Goal: Information Seeking & Learning: Learn about a topic

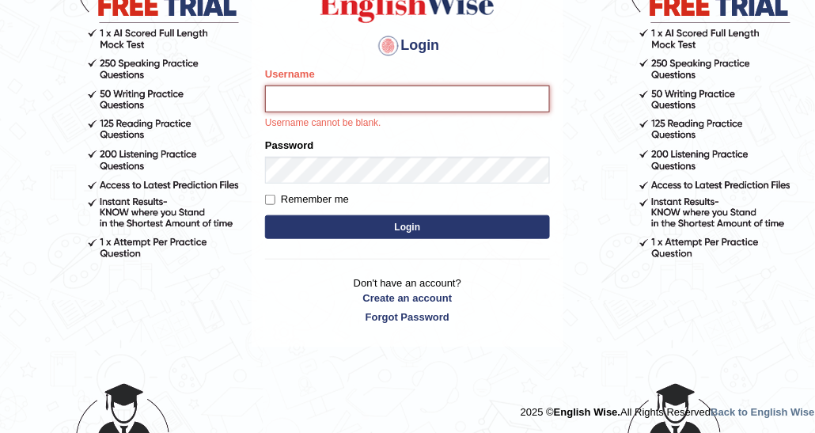
type input "DishaEw"
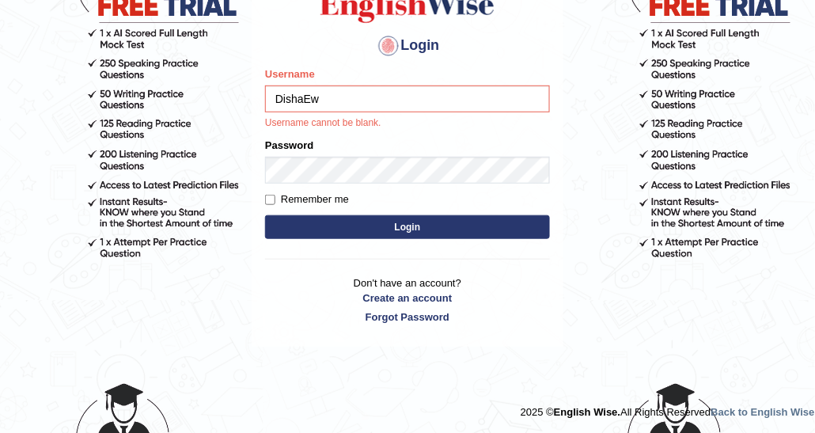
click at [405, 218] on button "Login" at bounding box center [407, 227] width 285 height 24
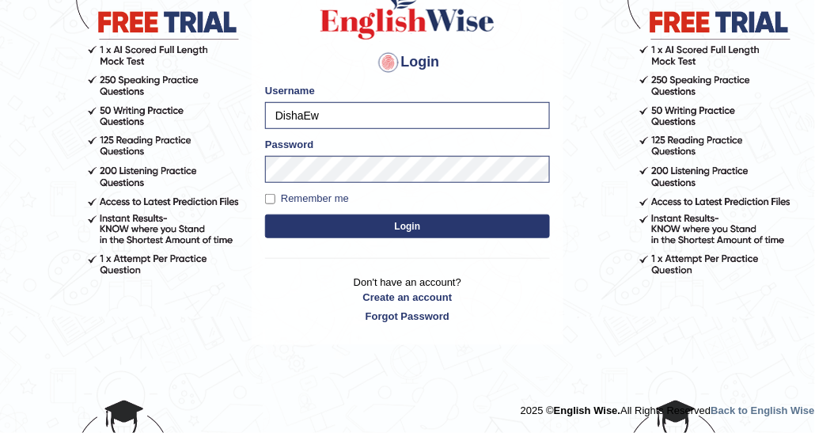
scroll to position [140, 0]
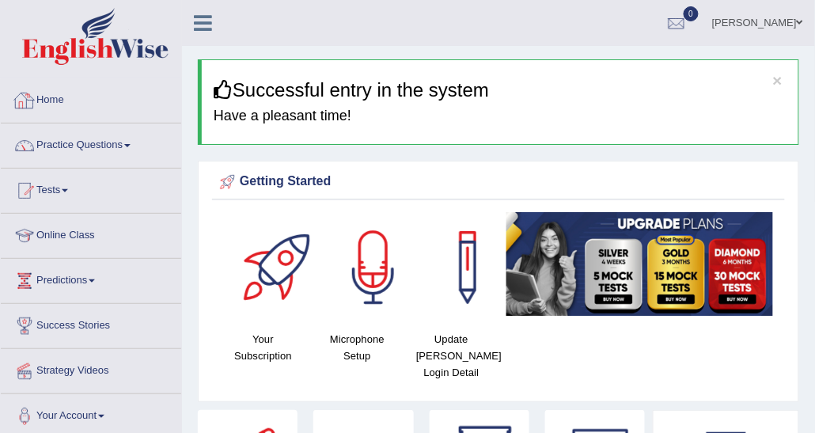
click at [90, 138] on link "Practice Questions" at bounding box center [91, 143] width 180 height 40
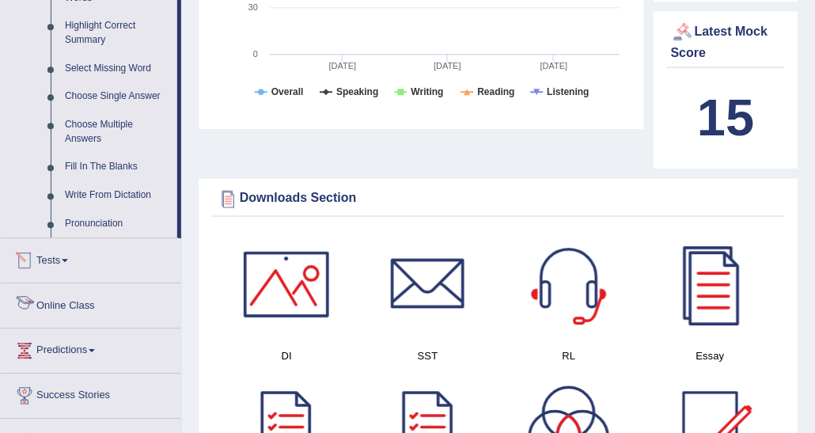
scroll to position [791, 0]
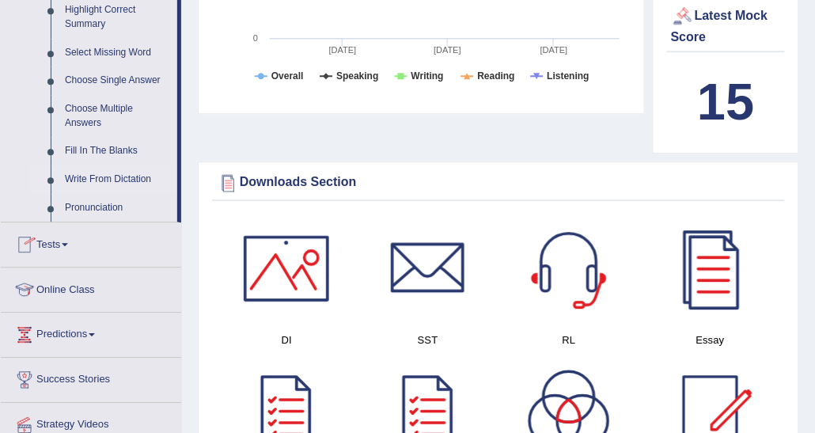
click at [129, 172] on link "Write From Dictation" at bounding box center [117, 179] width 119 height 28
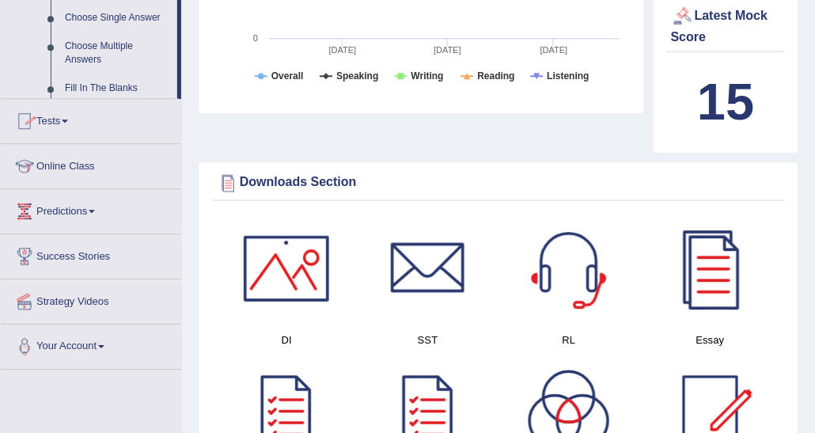
scroll to position [369, 0]
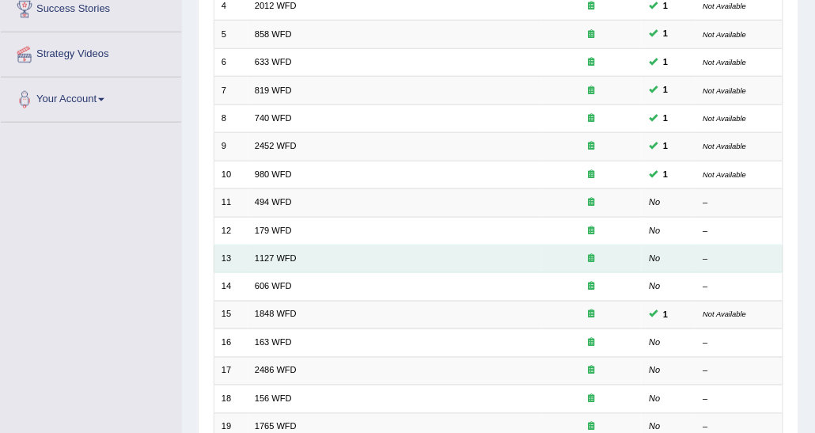
scroll to position [237, 0]
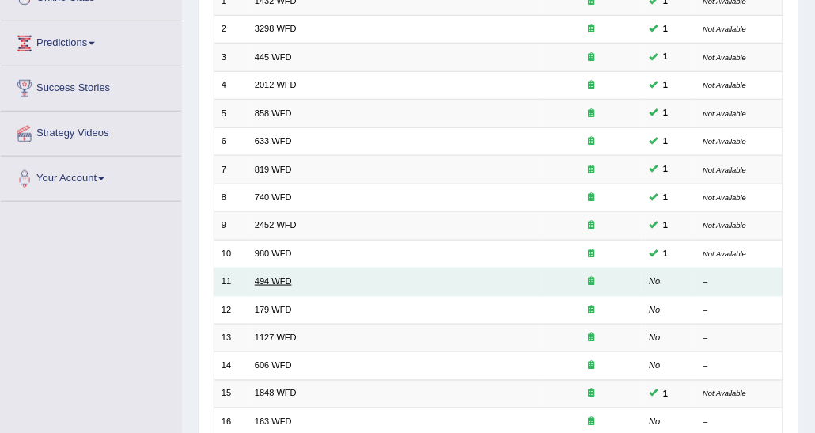
click at [285, 278] on link "494 WFD" at bounding box center [273, 280] width 37 height 9
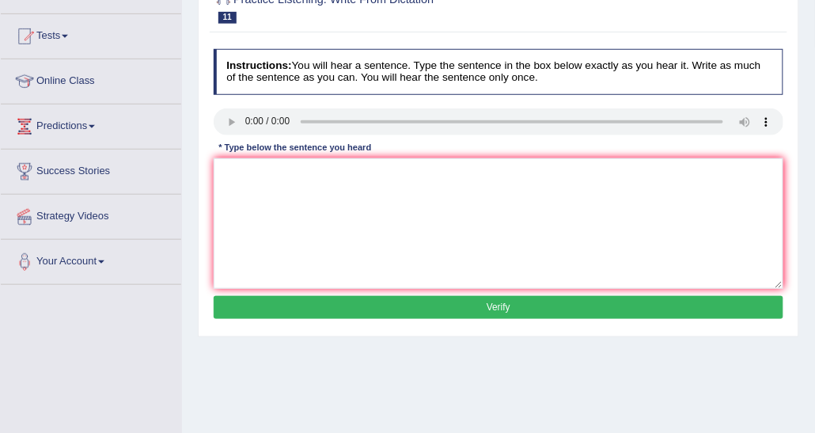
scroll to position [158, 0]
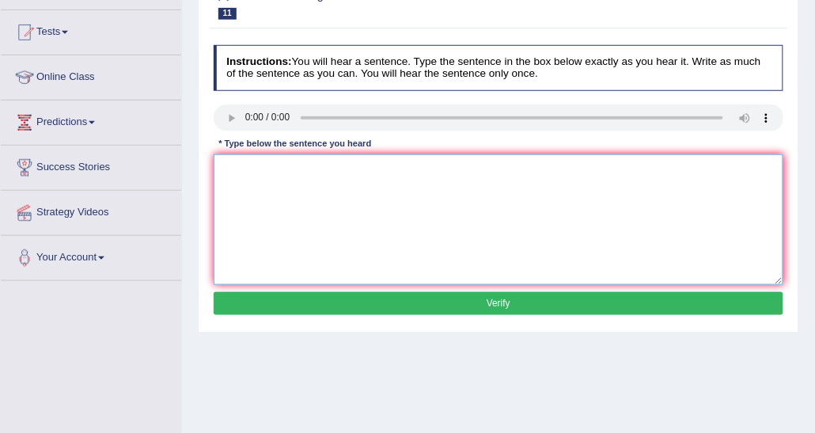
click at [309, 169] on textarea at bounding box center [499, 219] width 570 height 130
click at [241, 176] on textarea at bounding box center [499, 219] width 570 height 130
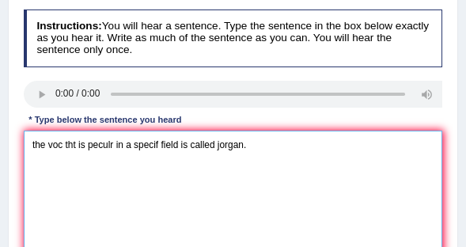
scroll to position [259, 0]
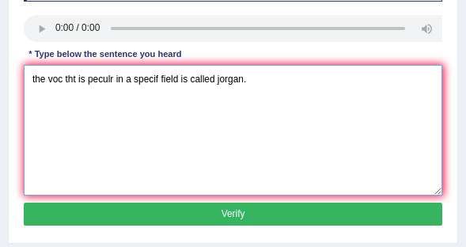
click at [157, 108] on textarea "the voc tht is peculr in a specif field is called jorgan." at bounding box center [233, 130] width 419 height 130
click at [97, 89] on textarea "the voc tht is peculr in a specif field is called jorgan." at bounding box center [233, 130] width 419 height 130
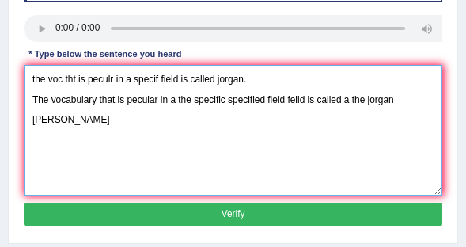
click at [425, 98] on textarea "the voc tht is peculr in a specif field is called jorgan. The vocabulary that i…" at bounding box center [233, 130] width 419 height 130
drag, startPoint x: 60, startPoint y: 121, endPoint x: 114, endPoint y: 119, distance: 53.8
click at [114, 119] on textarea "the voc tht is peculr in a specif field is called jorgan. The vocabulary that i…" at bounding box center [233, 130] width 419 height 130
drag, startPoint x: 294, startPoint y: 74, endPoint x: -2, endPoint y: 77, distance: 296.6
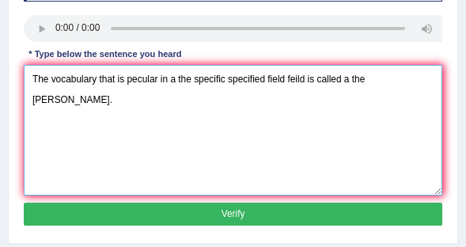
click at [32, 96] on textarea "The vocabulary that is pecular in a the specific specified field feild is calle…" at bounding box center [233, 130] width 419 height 130
type textarea "The vocabulary that is pecular in a the specific specified field feild is calle…"
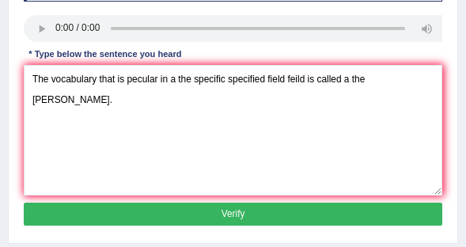
click at [280, 210] on button "Verify" at bounding box center [233, 213] width 419 height 23
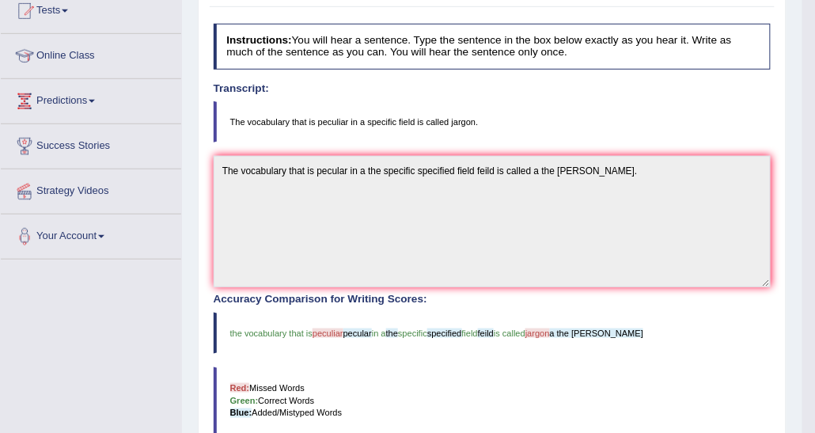
scroll to position [68, 0]
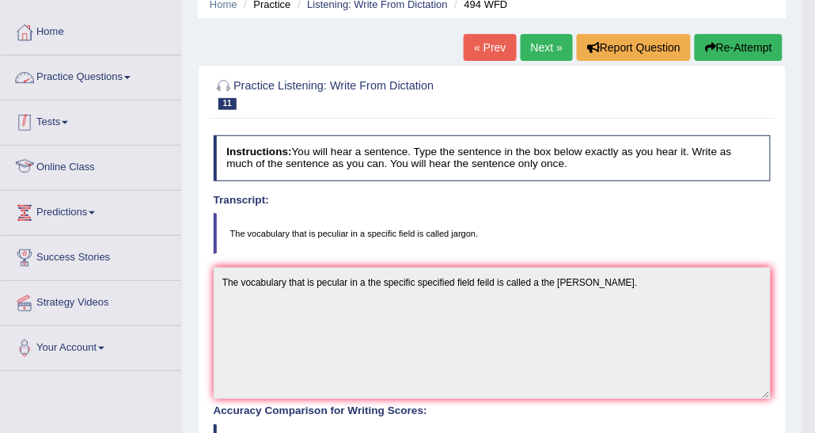
click at [137, 70] on link "Practice Questions" at bounding box center [91, 75] width 180 height 40
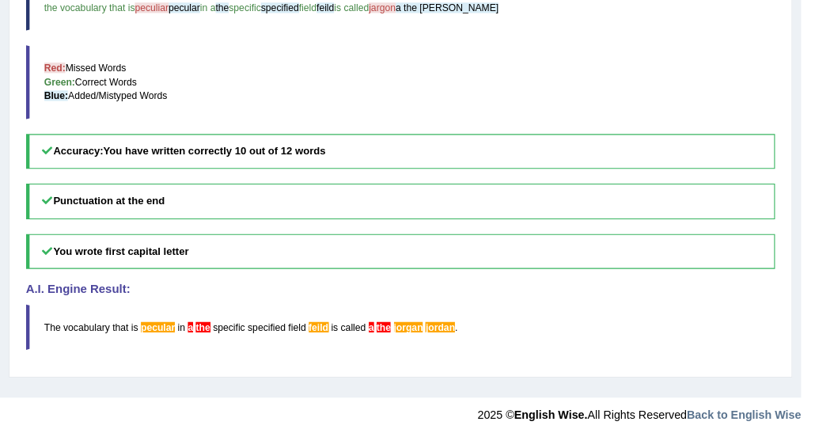
scroll to position [505, 0]
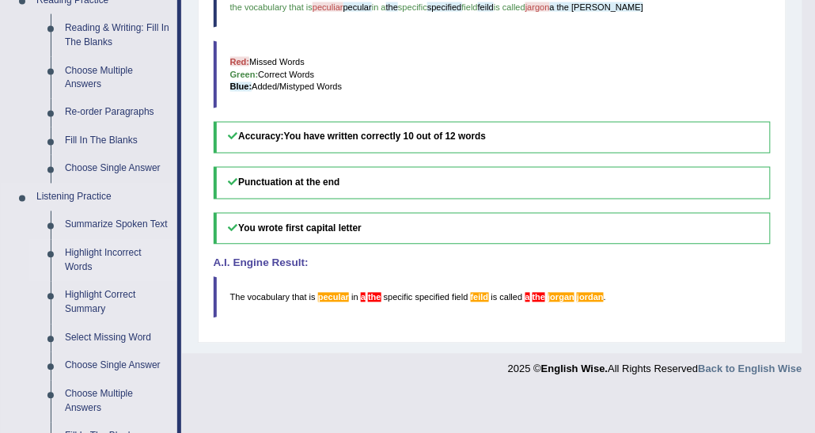
drag, startPoint x: 652, startPoint y: 1, endPoint x: 168, endPoint y: 267, distance: 551.9
click at [168, 267] on link "Highlight Incorrect Words" at bounding box center [117, 261] width 119 height 42
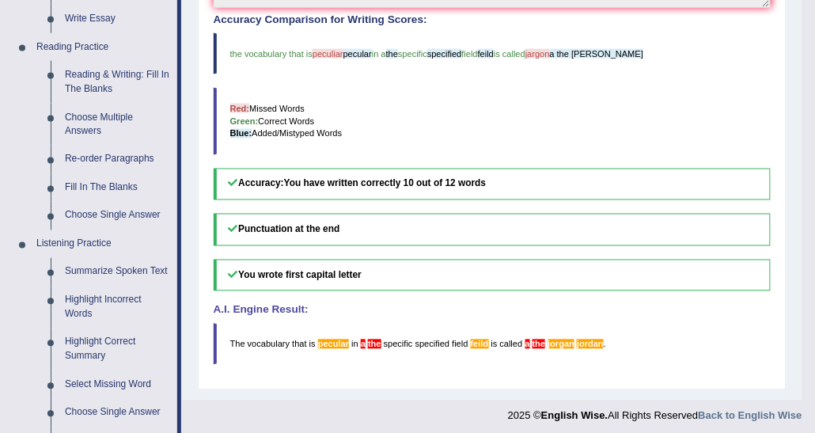
scroll to position [380, 0]
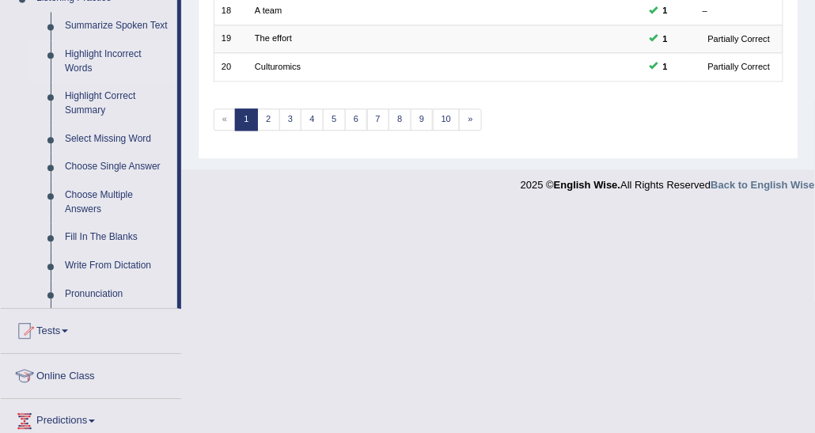
scroll to position [712, 0]
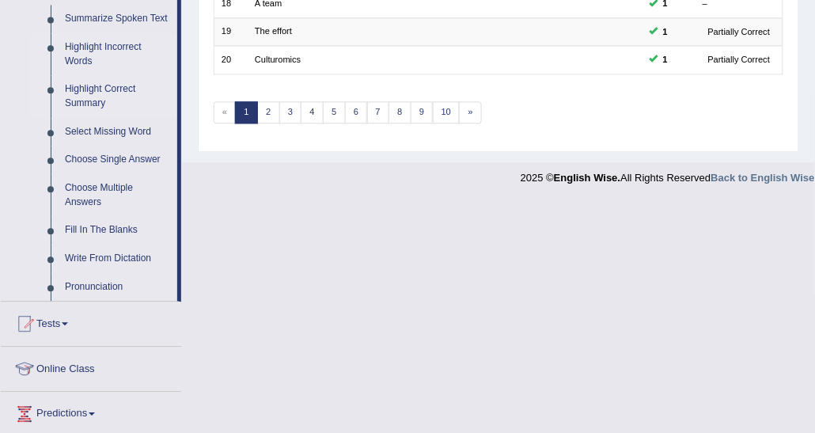
click at [94, 93] on link "Highlight Correct Summary" at bounding box center [117, 96] width 119 height 42
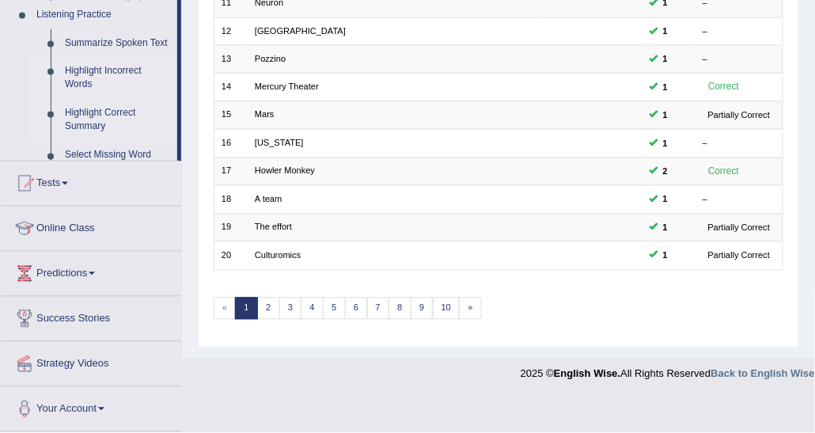
scroll to position [472, 0]
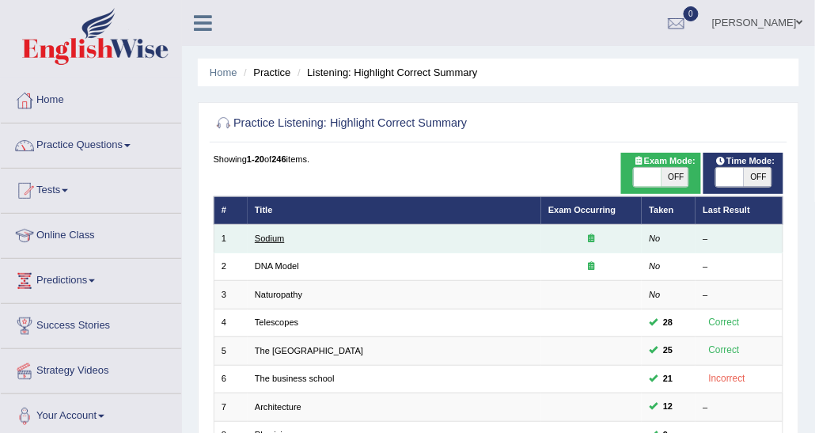
click at [265, 236] on link "Sodium" at bounding box center [269, 237] width 29 height 9
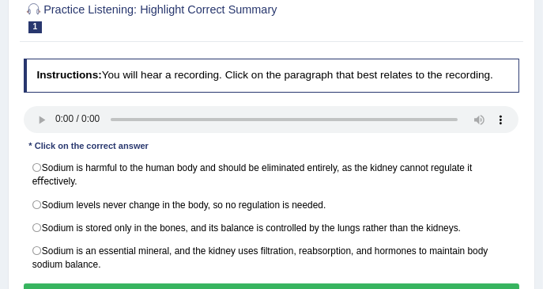
scroll to position [158, 0]
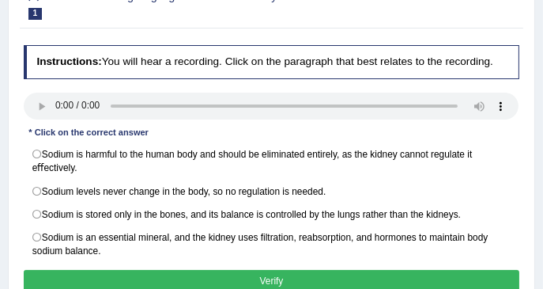
click at [367, 82] on div "Instructions: You will hear a recording. Click on the paragraph that best relat…" at bounding box center [271, 171] width 503 height 265
click at [224, 5] on h2 "Practice Listening: Highlight Correct Summary 1 Sodium" at bounding box center [178, 3] width 308 height 33
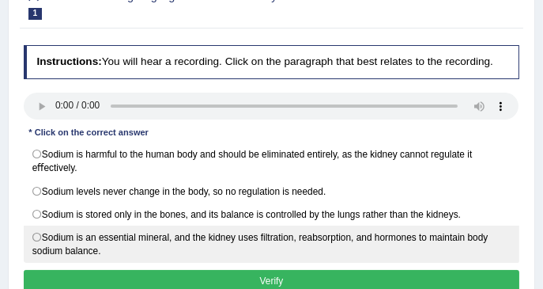
click at [228, 243] on label "Sodium is an essential mineral, and the kidney uses ﬁltration, reabsorption, an…" at bounding box center [272, 243] width 497 height 37
radio input "true"
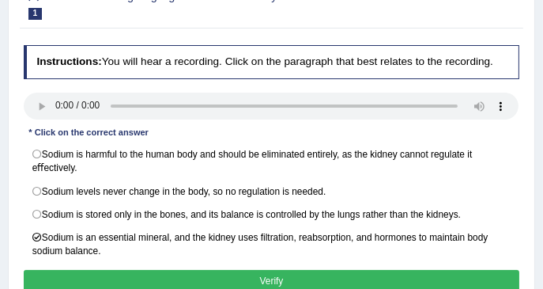
click at [237, 270] on button "Verify" at bounding box center [272, 281] width 497 height 23
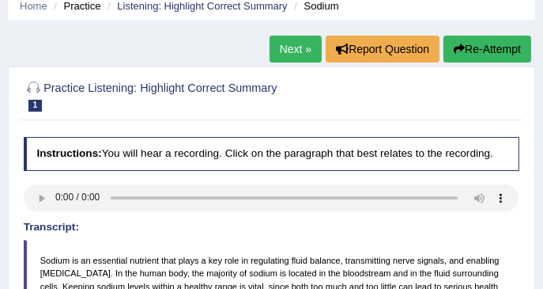
scroll to position [52, 0]
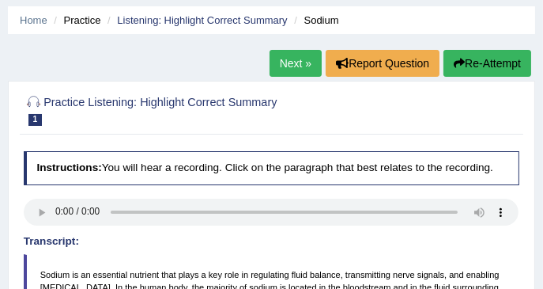
click at [282, 59] on link "Next »" at bounding box center [296, 63] width 52 height 27
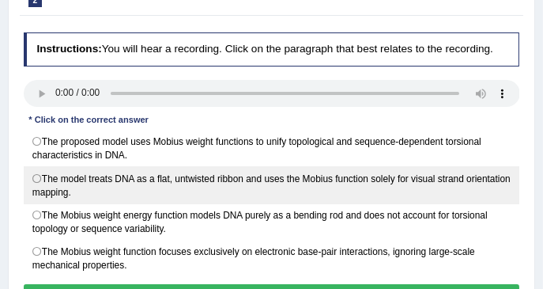
scroll to position [158, 0]
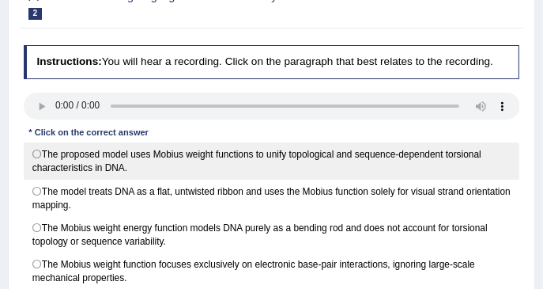
click at [355, 152] on label "The proposed model uses Mobius weight functions to unify topological and sequen…" at bounding box center [272, 160] width 497 height 37
radio input "true"
click at [248, 149] on label "The proposed model uses Mobius weight functions to unify topological and sequen…" at bounding box center [272, 160] width 497 height 37
click at [40, 153] on label "The proposed model uses Mobius weight functions to unify topological and sequen…" at bounding box center [272, 160] width 497 height 37
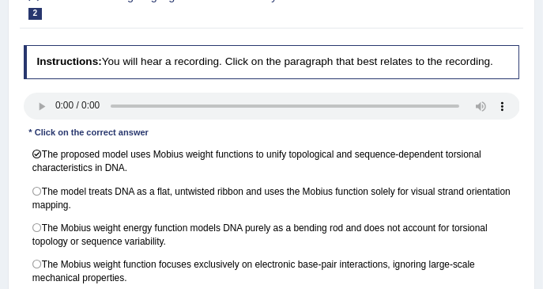
click at [61, 122] on div "Instructions: You will hear a recording. Click on the paragraph that best relat…" at bounding box center [271, 185] width 503 height 292
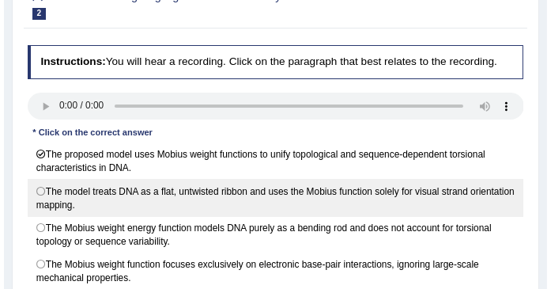
scroll to position [210, 0]
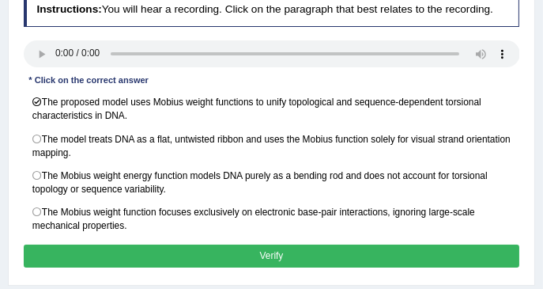
click at [13, 133] on div "Practice Listening: Highlight Correct Summary 2 DNA Model Instructions: You wil…" at bounding box center [272, 103] width 528 height 363
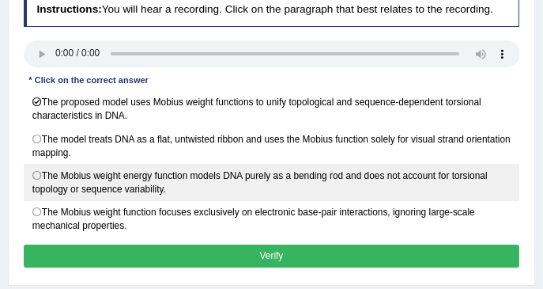
click at [64, 168] on label "The Mobius weight energy function models DNA purely as a bending rod and does n…" at bounding box center [272, 182] width 497 height 37
radio input "true"
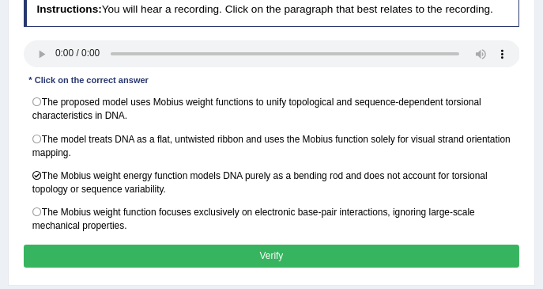
click at [119, 248] on button "Verify" at bounding box center [272, 255] width 497 height 23
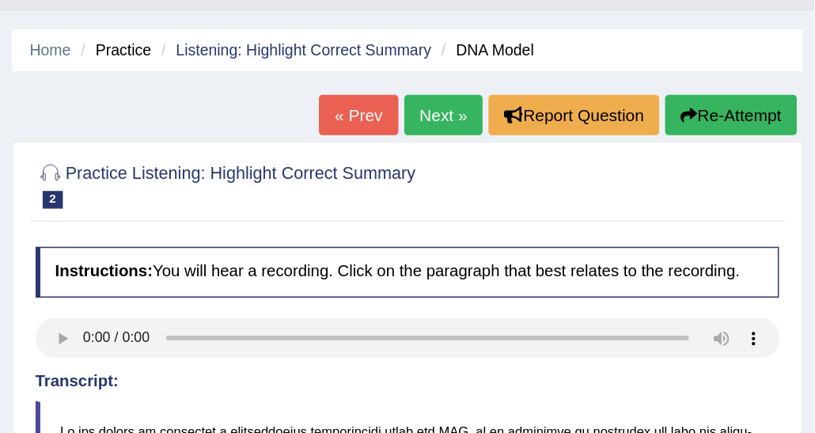
scroll to position [0, 0]
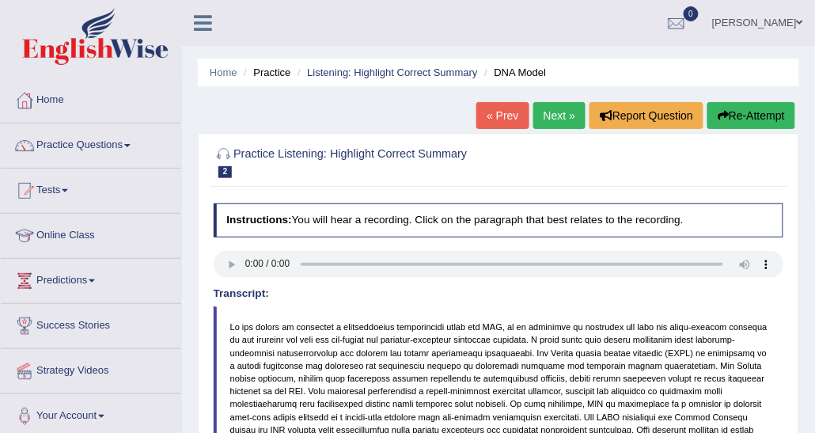
drag, startPoint x: 394, startPoint y: 55, endPoint x: 434, endPoint y: 96, distance: 57.0
click at [434, 96] on div "Home Practice Listening: Highlight Correct Summary DNA Model « Prev Next » Repo…" at bounding box center [498, 395] width 633 height 791
click at [543, 116] on link "Next »" at bounding box center [559, 115] width 52 height 27
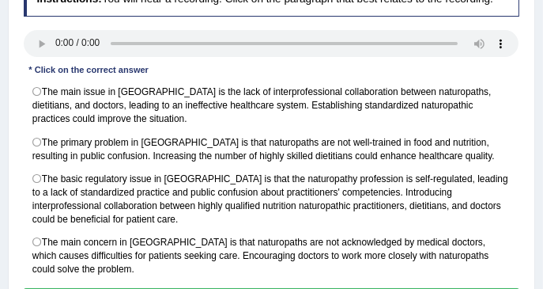
scroll to position [224, 0]
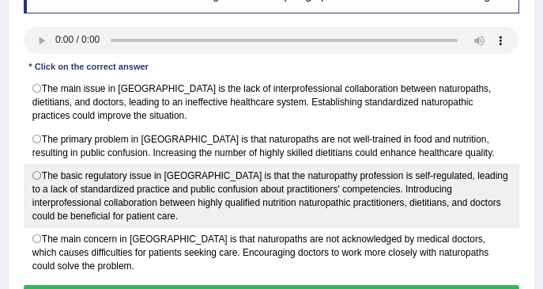
click at [212, 176] on label "The basic regulatory issue in [GEOGRAPHIC_DATA] is that the naturopathy profess…" at bounding box center [272, 196] width 497 height 64
radio input "true"
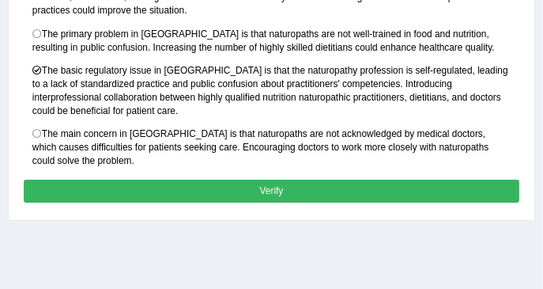
click at [215, 182] on button "Verify" at bounding box center [272, 191] width 497 height 23
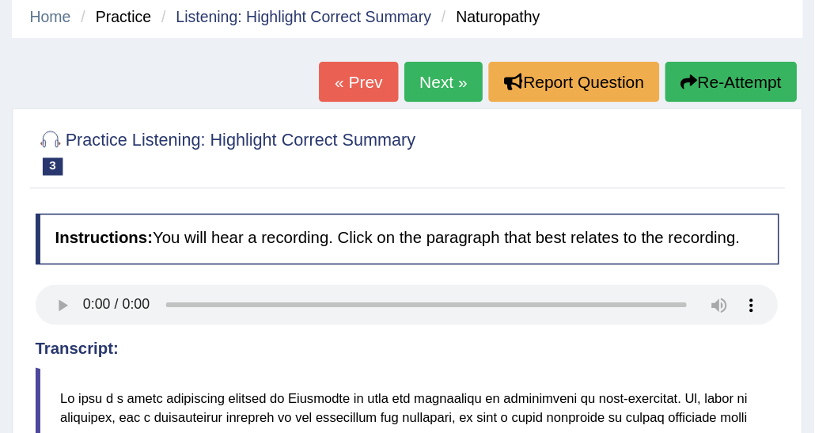
scroll to position [0, 0]
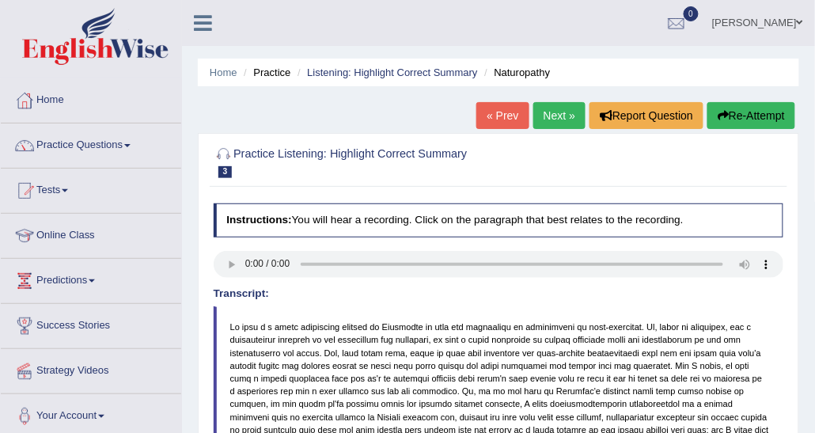
drag, startPoint x: 543, startPoint y: 2, endPoint x: 180, endPoint y: 119, distance: 382.2
click at [247, 101] on div "Home Practice Listening: Highlight Correct Summary Naturopathy « Prev Next » Re…" at bounding box center [498, 395] width 633 height 791
click at [98, 156] on link "Practice Questions" at bounding box center [91, 143] width 180 height 40
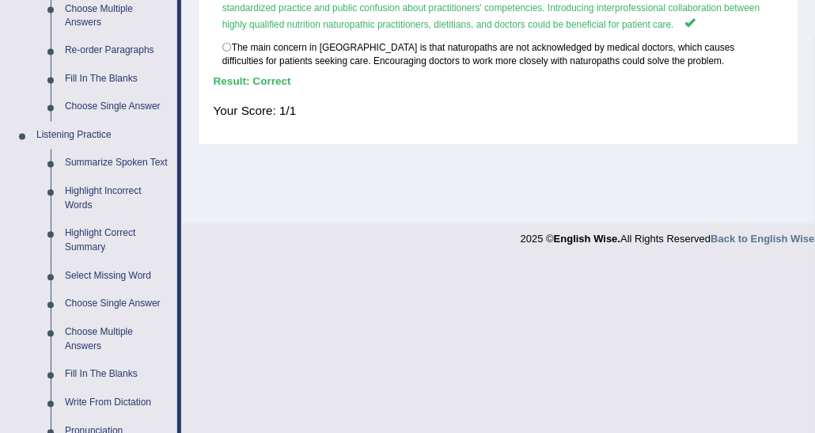
scroll to position [712, 0]
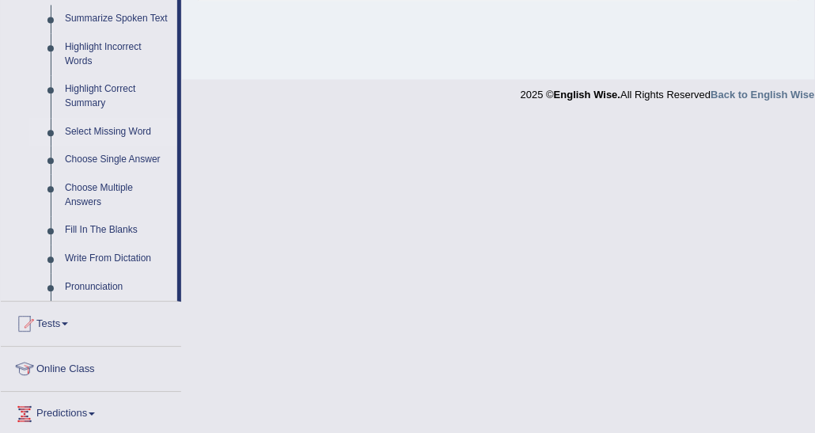
click at [85, 123] on link "Select Missing Word" at bounding box center [117, 132] width 119 height 28
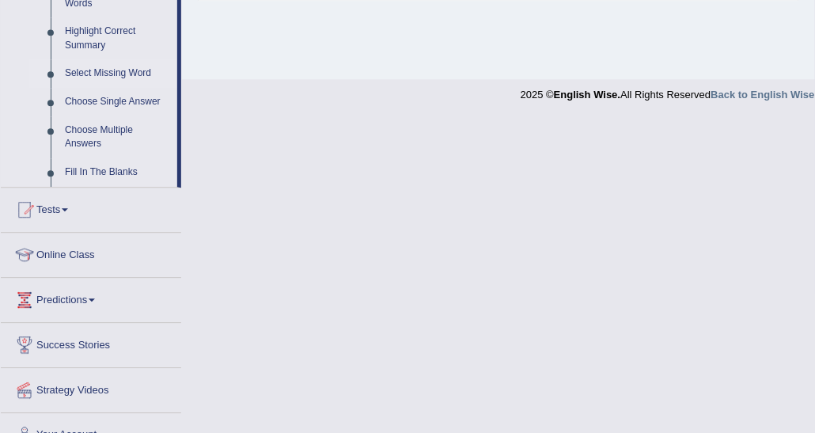
scroll to position [397, 0]
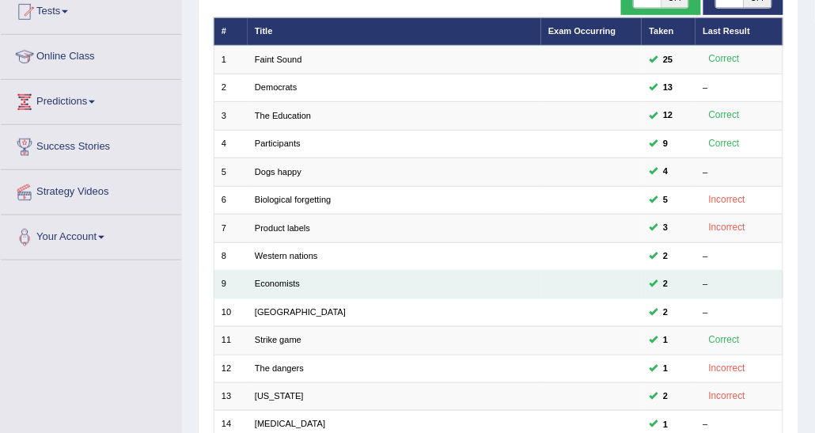
scroll to position [472, 0]
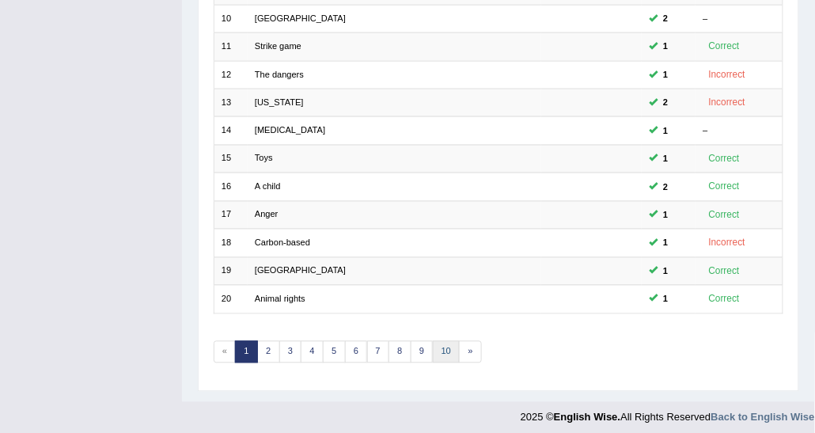
click at [433, 341] on link "10" at bounding box center [447, 352] width 28 height 22
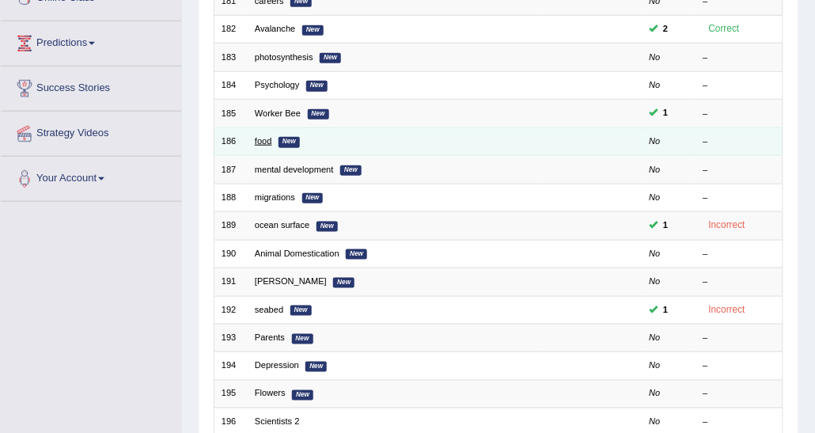
click at [271, 138] on link "food" at bounding box center [263, 140] width 17 height 9
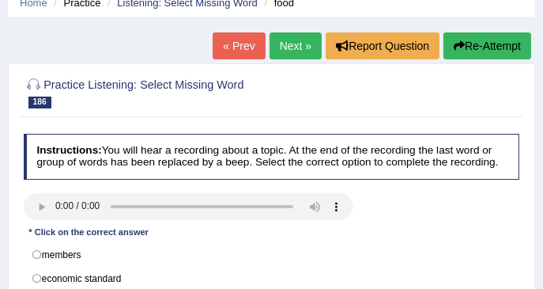
scroll to position [158, 0]
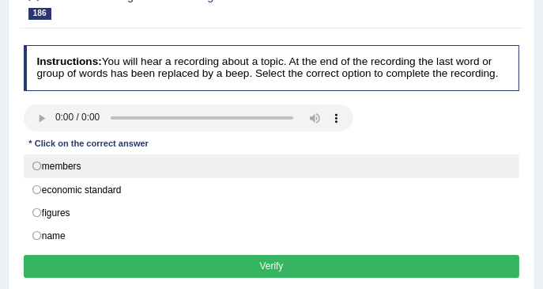
click at [78, 169] on label "members" at bounding box center [272, 166] width 497 height 24
radio input "true"
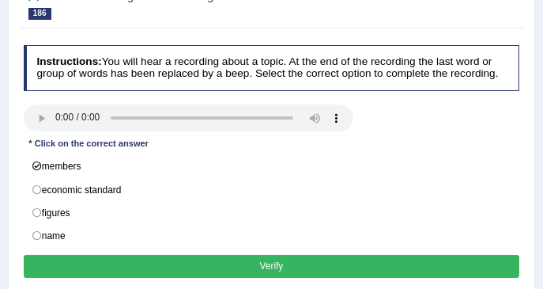
click at [153, 262] on button "Verify" at bounding box center [272, 266] width 497 height 23
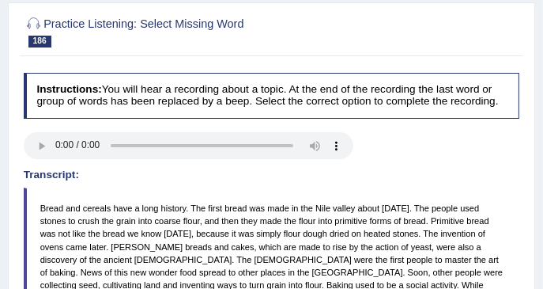
scroll to position [105, 0]
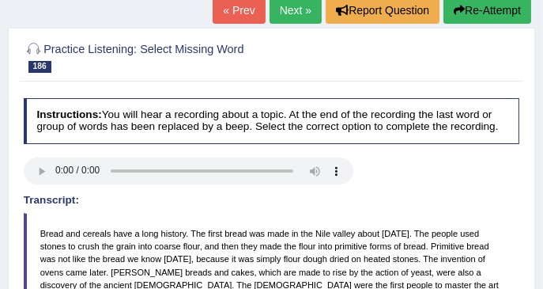
click at [296, 20] on link "Next »" at bounding box center [296, 10] width 52 height 27
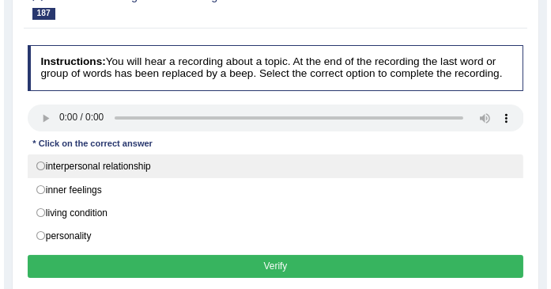
scroll to position [210, 0]
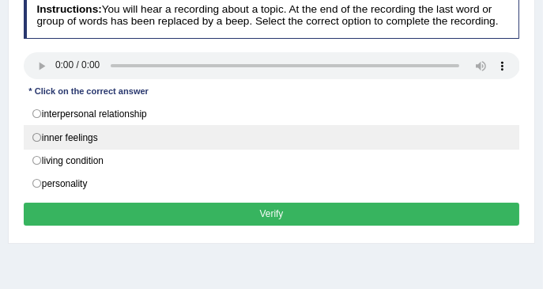
click at [86, 139] on label "inner feelings" at bounding box center [272, 137] width 497 height 24
radio input "true"
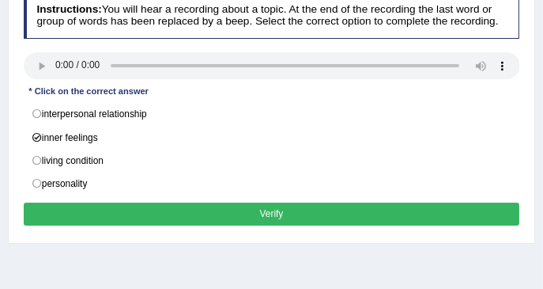
click at [105, 202] on button "Verify" at bounding box center [272, 213] width 497 height 23
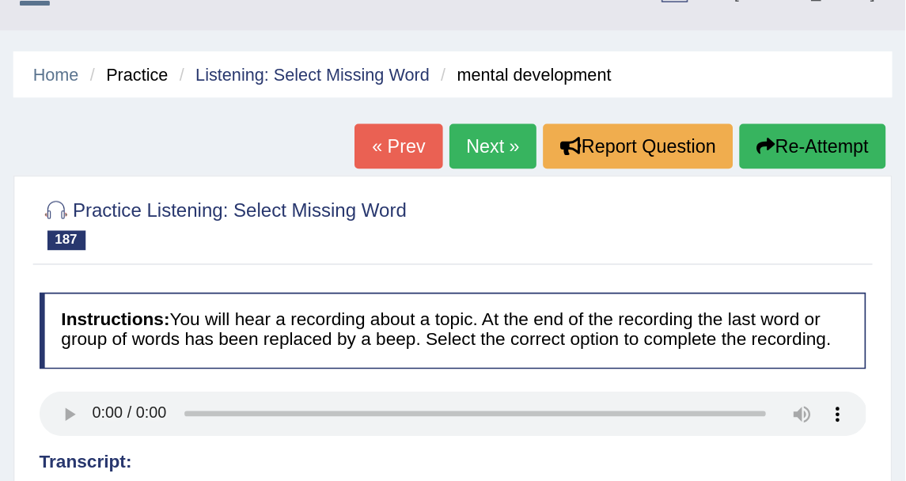
scroll to position [0, 0]
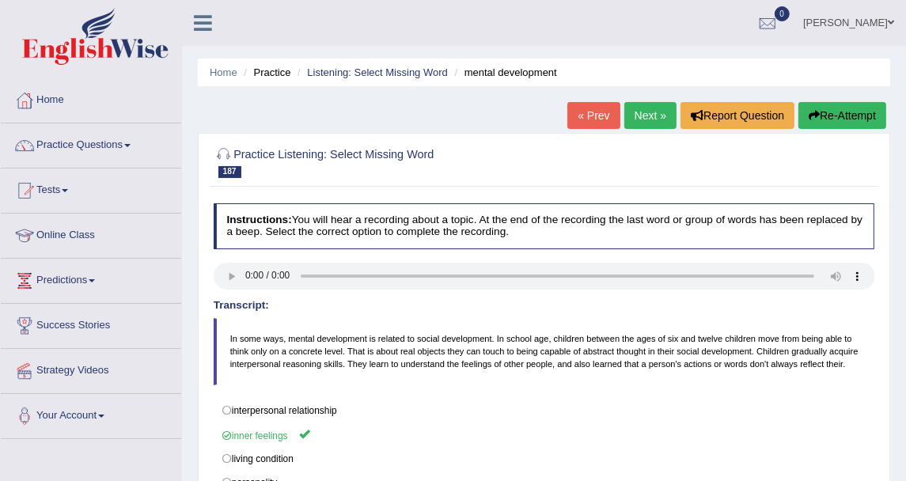
drag, startPoint x: 550, startPoint y: 0, endPoint x: 73, endPoint y: 155, distance: 502.2
click at [73, 155] on link "Practice Questions" at bounding box center [91, 143] width 180 height 40
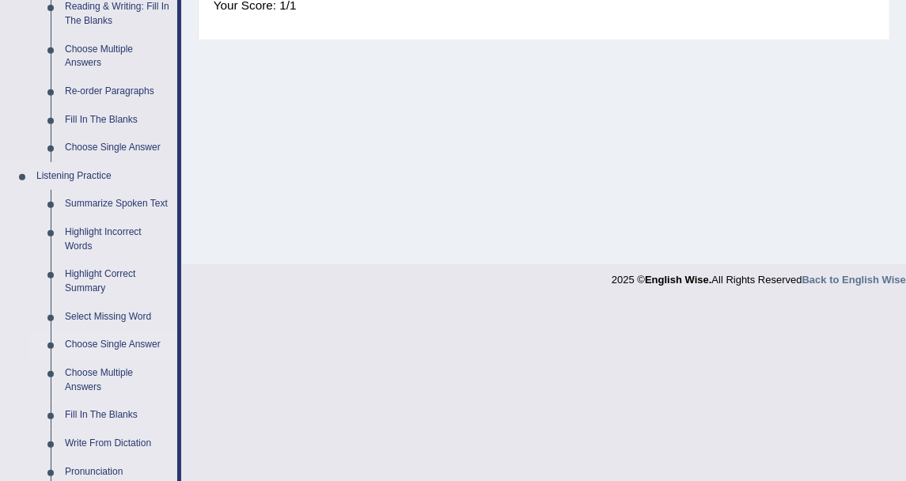
scroll to position [615, 0]
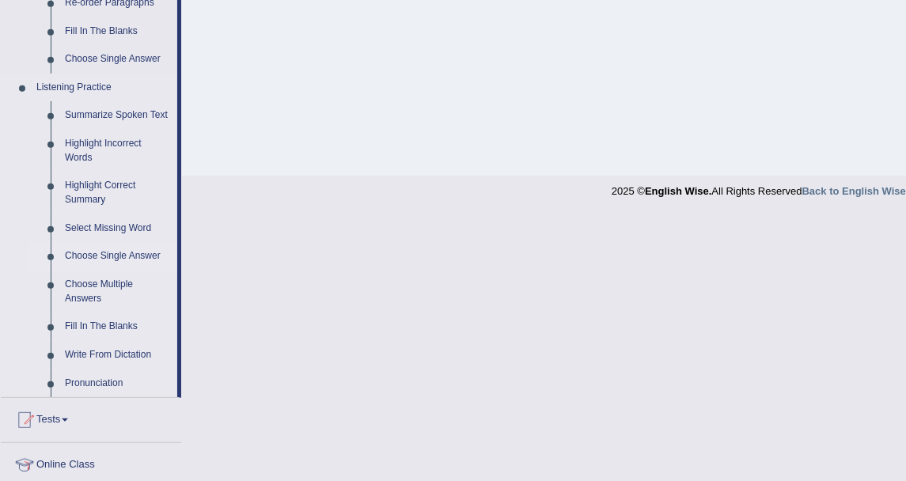
click at [120, 255] on link "Choose Single Answer" at bounding box center [117, 256] width 119 height 28
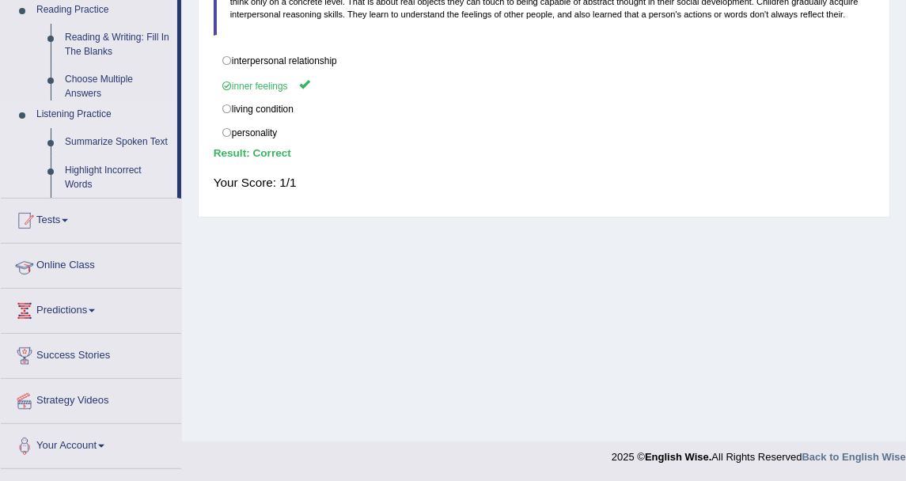
scroll to position [172, 0]
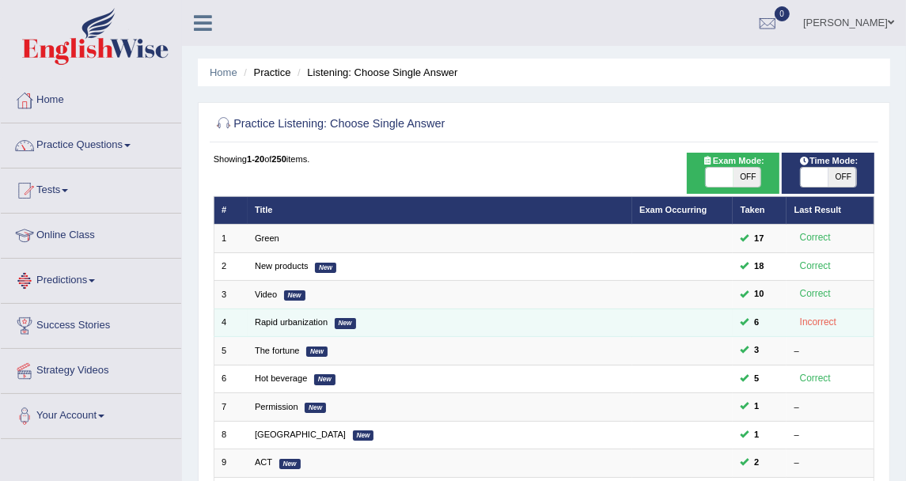
scroll to position [425, 0]
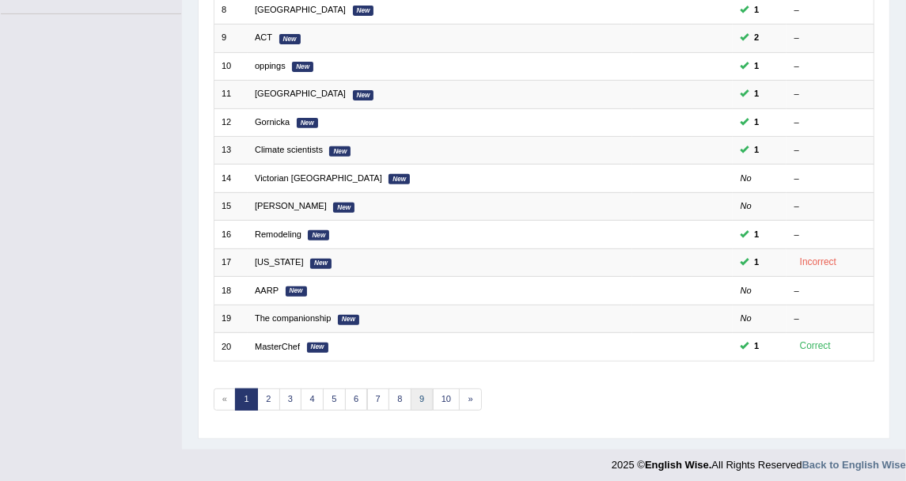
click at [417, 395] on link "9" at bounding box center [421, 399] width 23 height 22
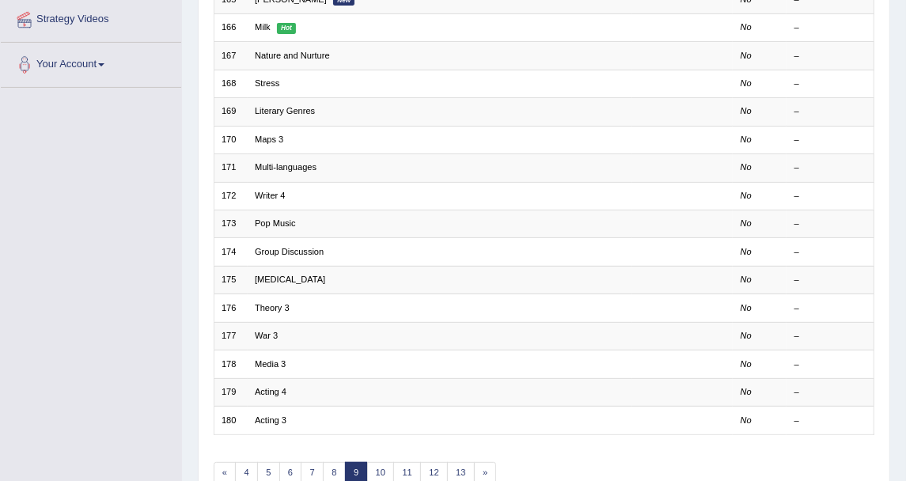
scroll to position [88, 0]
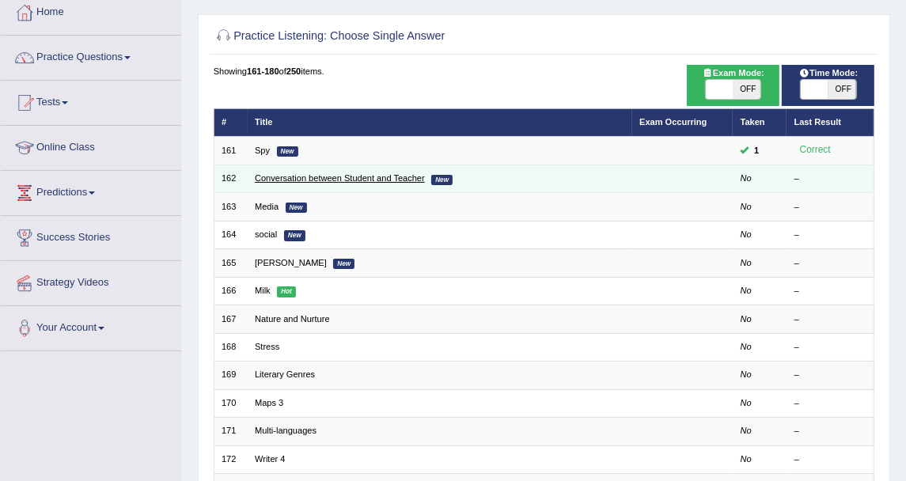
click at [383, 173] on link "Conversation between Student and Teacher" at bounding box center [340, 177] width 170 height 9
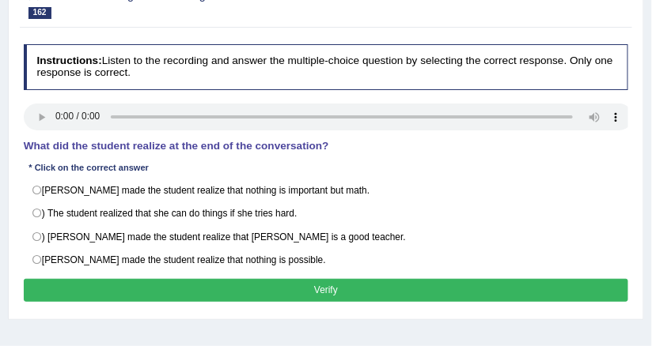
scroll to position [176, 0]
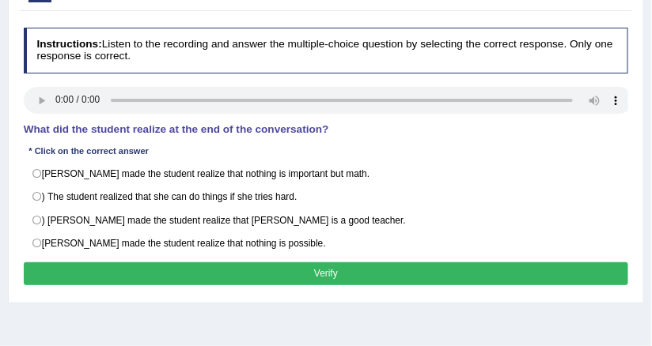
click at [505, 297] on div "Home Practice Listening: Choose Single Answer Conversation between Student and …" at bounding box center [326, 219] width 652 height 791
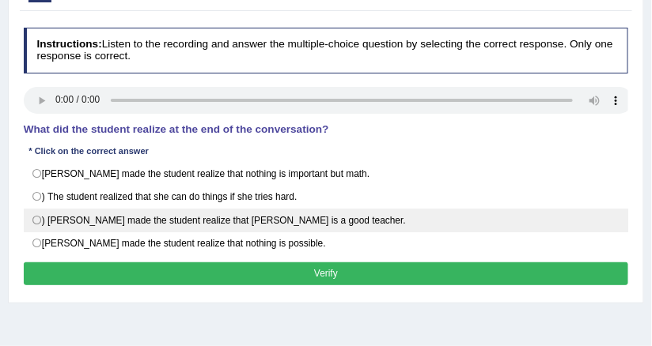
click at [354, 217] on label ") [PERSON_NAME] made the student realize that [PERSON_NAME] is a good teacher." at bounding box center [326, 221] width 605 height 24
radio input "true"
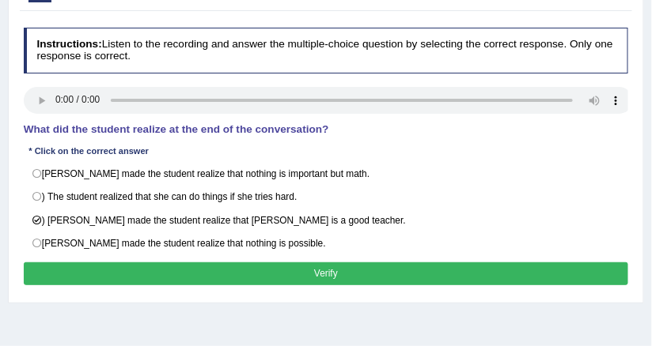
click at [334, 263] on button "Verify" at bounding box center [326, 274] width 605 height 23
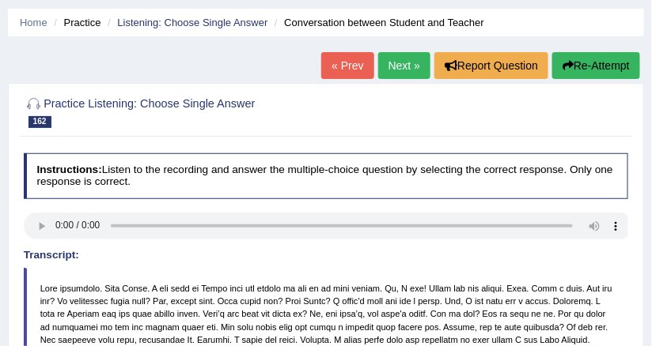
scroll to position [49, 0]
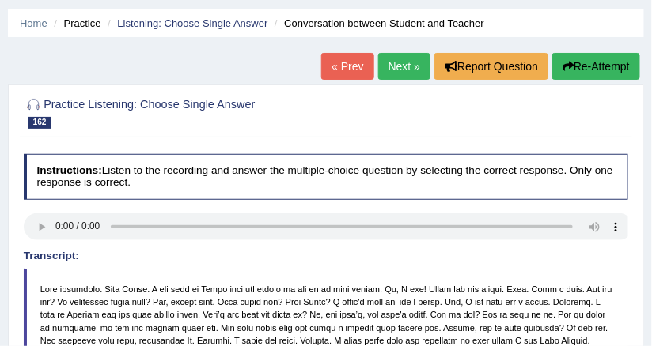
click at [405, 71] on link "Next »" at bounding box center [404, 66] width 52 height 27
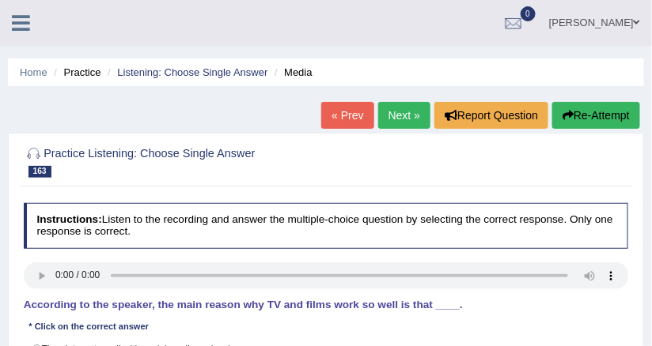
click at [401, 113] on link "Next »" at bounding box center [404, 115] width 52 height 27
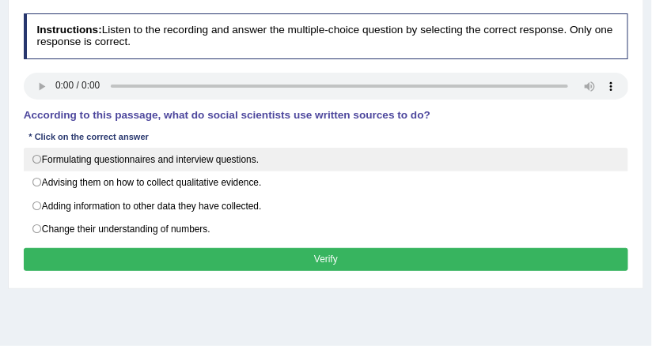
scroll to position [253, 0]
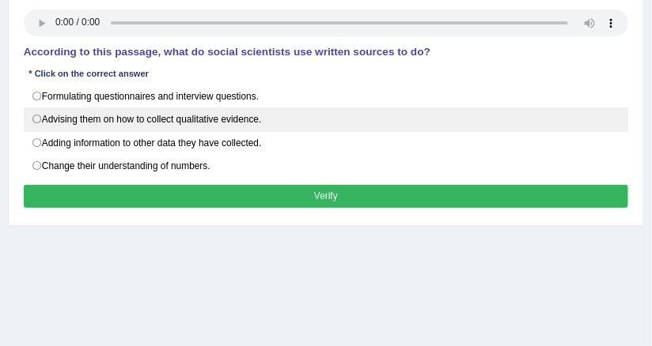
click at [226, 119] on label "Advising them on how to collect qualitative evidence." at bounding box center [326, 120] width 605 height 24
radio input "true"
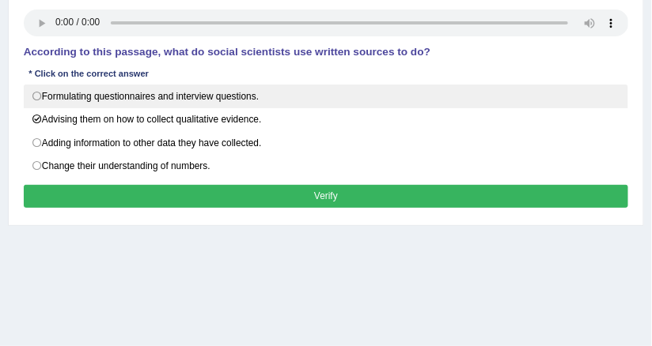
click at [233, 100] on label "Formulating questionnaires and interview questions." at bounding box center [326, 97] width 605 height 24
radio input "true"
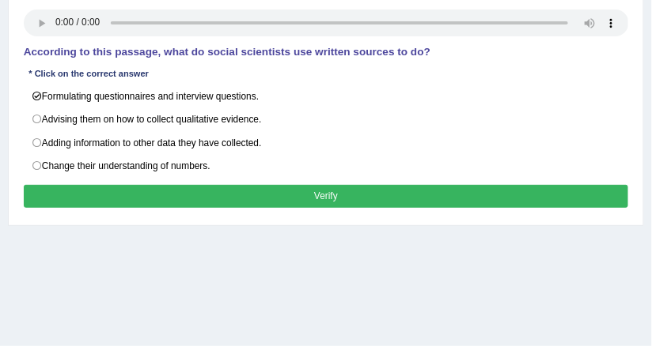
click at [264, 188] on button "Verify" at bounding box center [326, 196] width 605 height 23
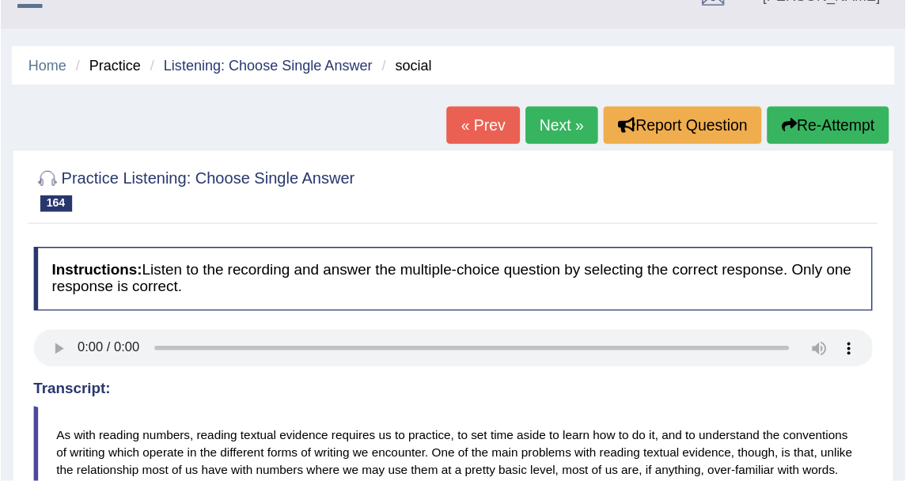
scroll to position [0, 0]
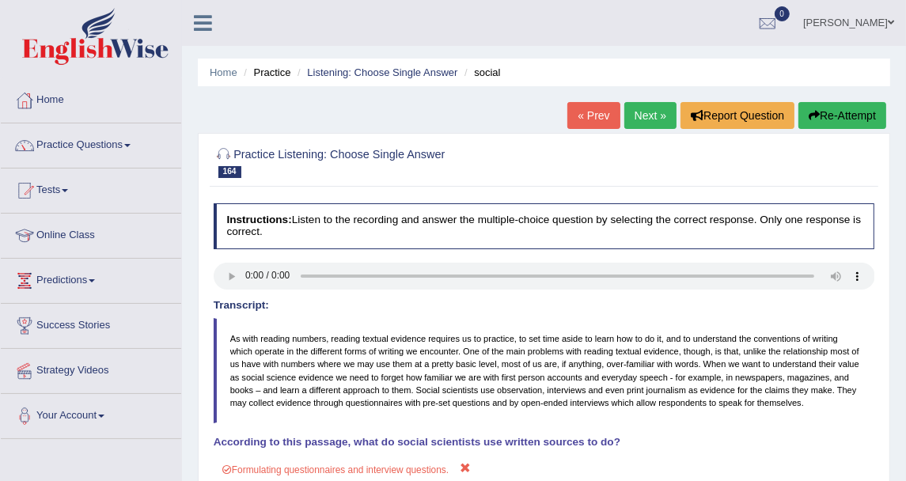
drag, startPoint x: 592, startPoint y: 2, endPoint x: 415, endPoint y: 113, distance: 209.3
click at [415, 113] on div "Home Practice Listening: Choose Single Answer social « Prev Next » Report Quest…" at bounding box center [544, 395] width 724 height 791
click at [109, 149] on link "Practice Questions" at bounding box center [91, 143] width 180 height 40
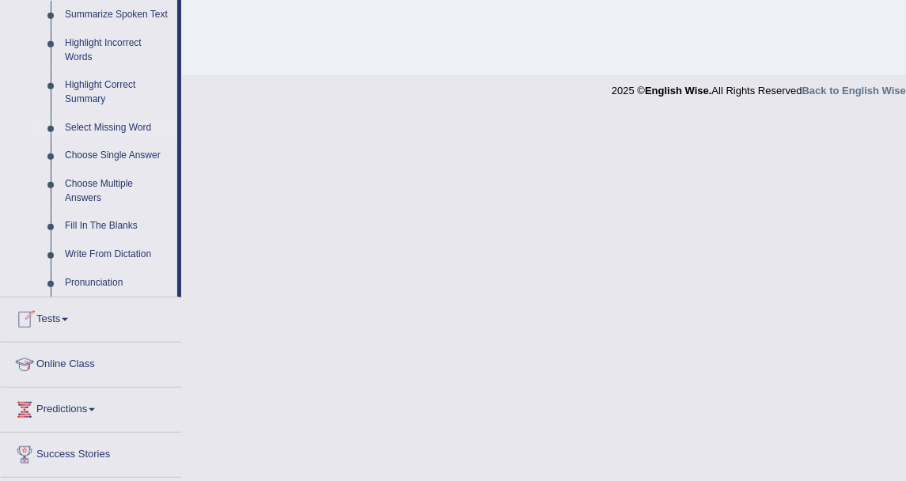
scroll to position [791, 0]
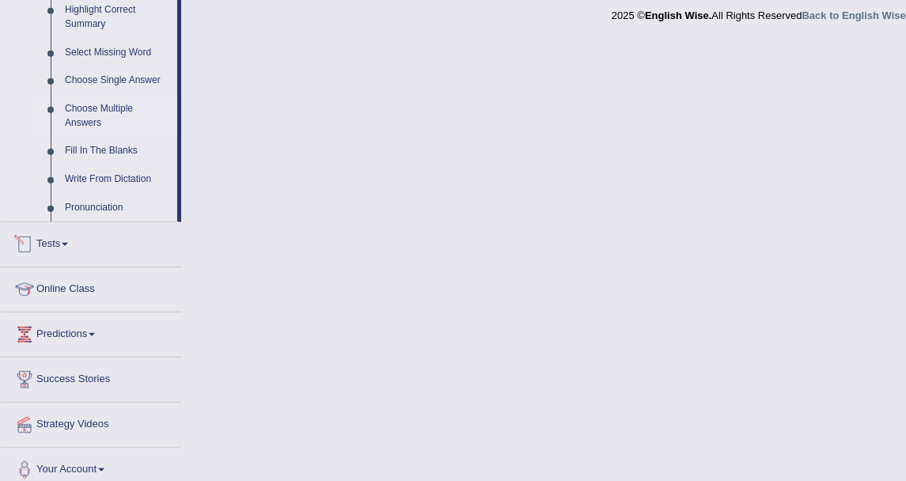
click at [96, 115] on link "Choose Multiple Answers" at bounding box center [117, 116] width 119 height 42
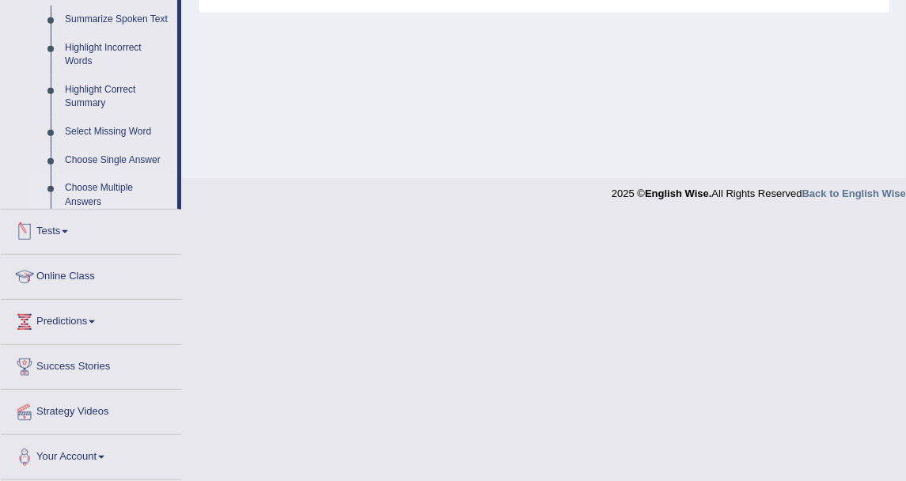
scroll to position [350, 0]
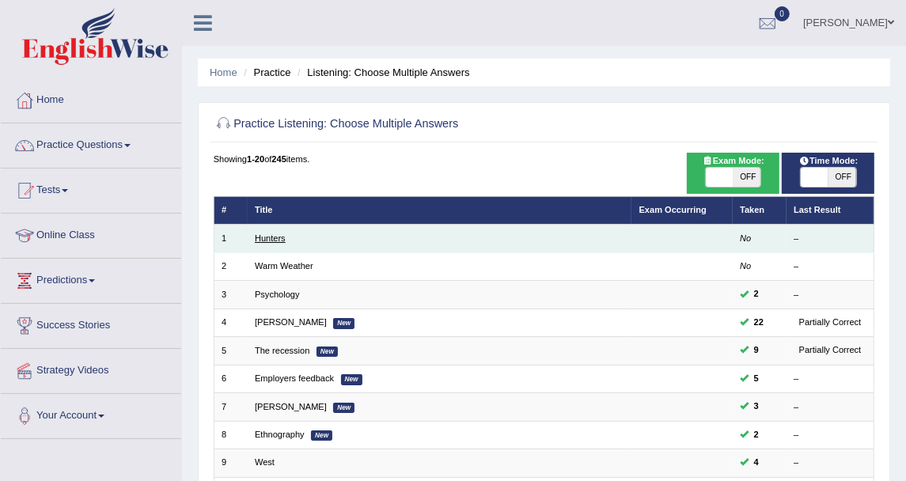
click at [278, 237] on link "Hunters" at bounding box center [270, 237] width 31 height 9
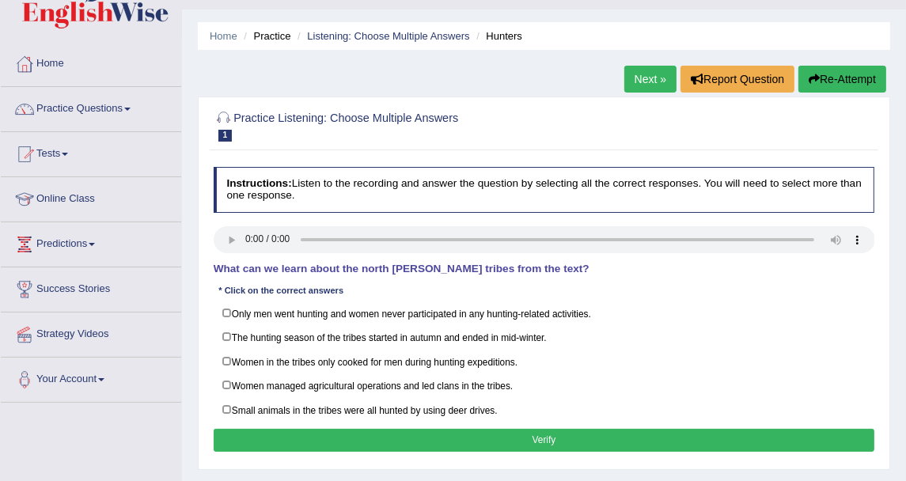
scroll to position [13, 0]
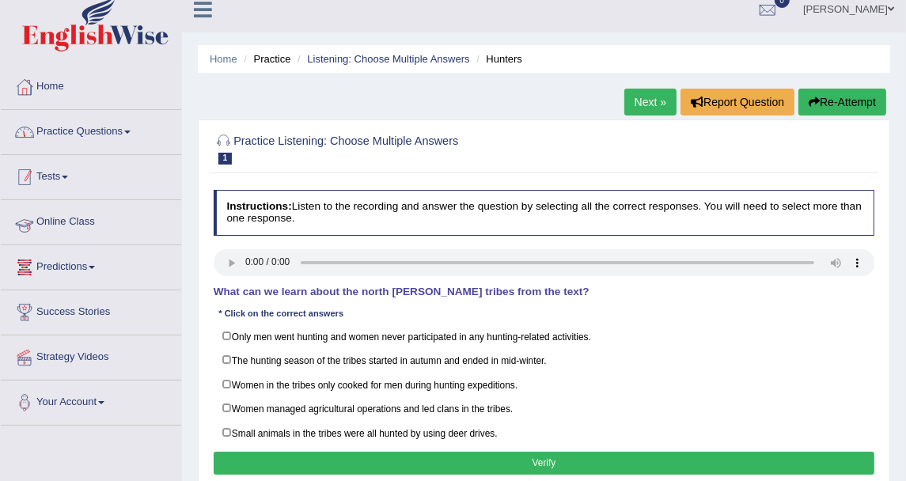
click at [130, 119] on link "Practice Questions" at bounding box center [91, 130] width 180 height 40
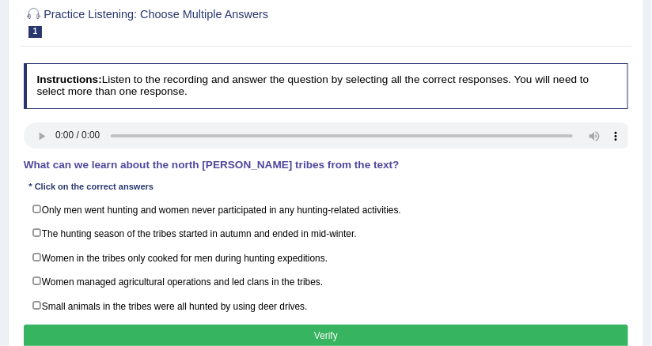
scroll to position [203, 0]
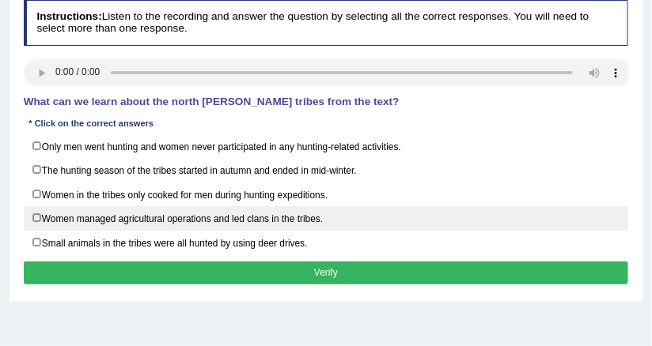
click at [142, 212] on label "Women managed agricultural operations and led clans in the tribes." at bounding box center [326, 218] width 605 height 25
checkbox input "true"
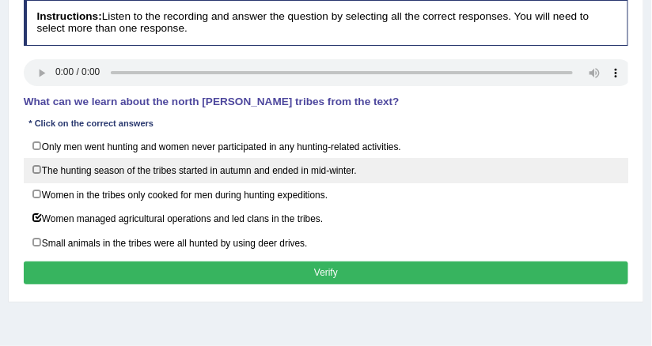
click at [239, 180] on label "The hunting season of the tribes started in autumn and ended in mid-winter." at bounding box center [326, 170] width 605 height 25
checkbox input "true"
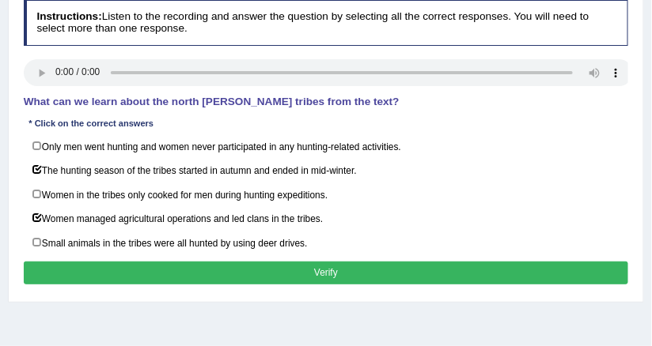
click at [236, 262] on button "Verify" at bounding box center [326, 273] width 605 height 23
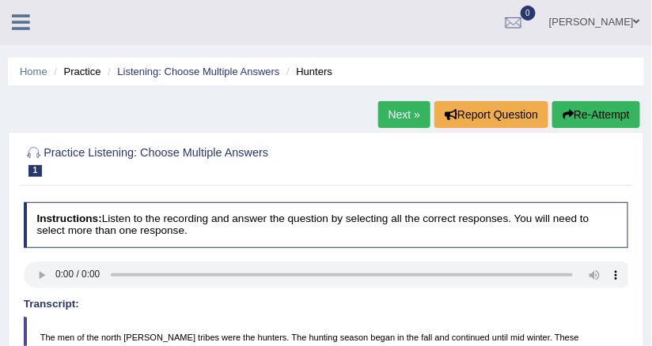
scroll to position [0, 0]
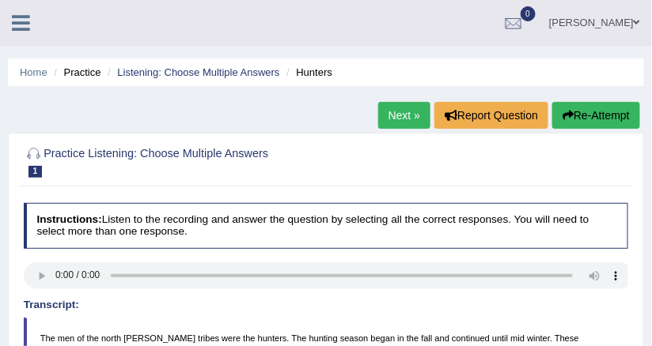
click at [409, 120] on link "Next »" at bounding box center [404, 115] width 52 height 27
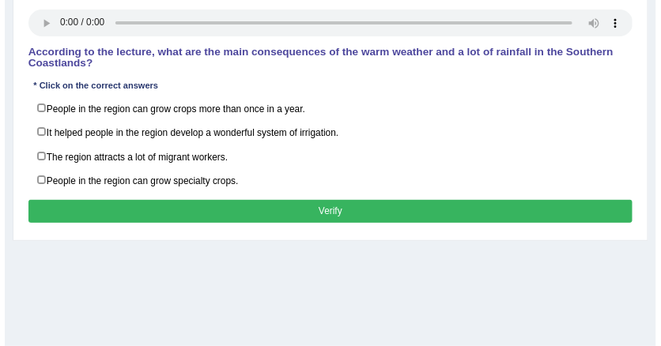
scroll to position [190, 0]
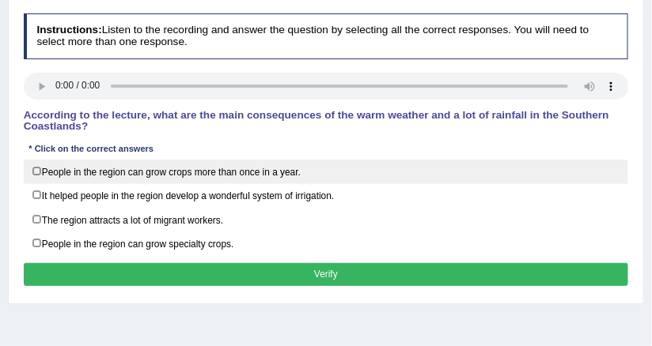
click at [275, 171] on label "People in the region can grow crops more than once in a year." at bounding box center [326, 172] width 605 height 25
checkbox input "true"
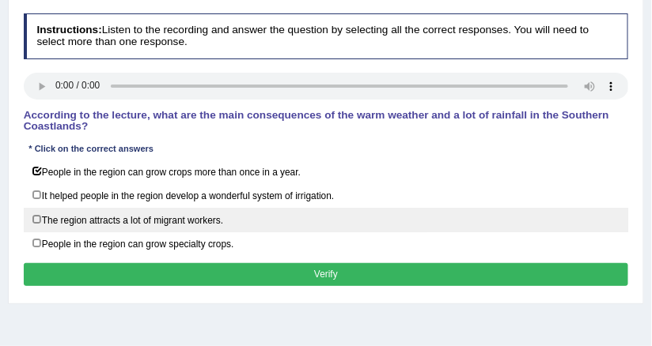
click at [174, 217] on label "The region attracts a lot of migrant workers." at bounding box center [326, 220] width 605 height 25
checkbox input "true"
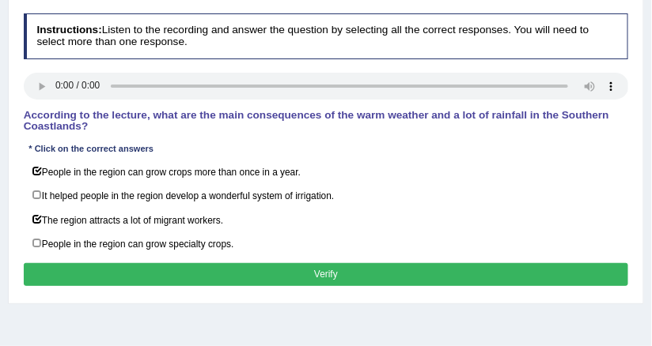
click at [183, 268] on button "Verify" at bounding box center [326, 274] width 605 height 23
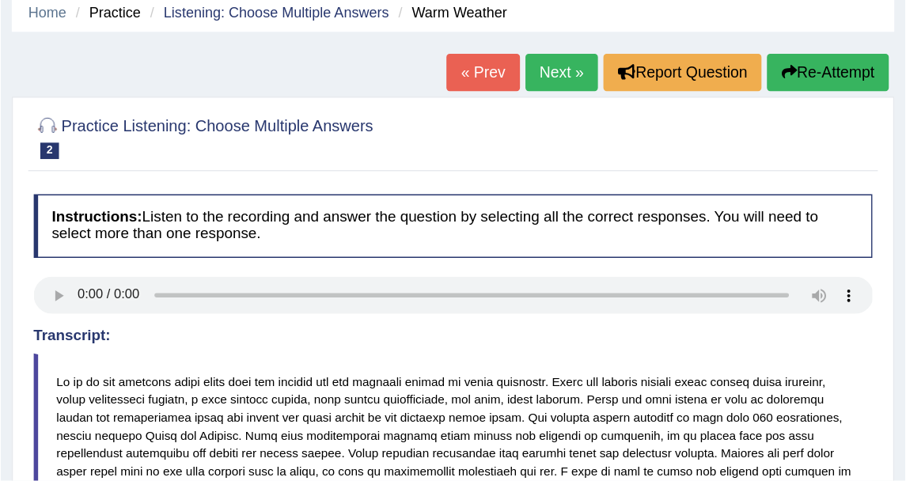
scroll to position [0, 0]
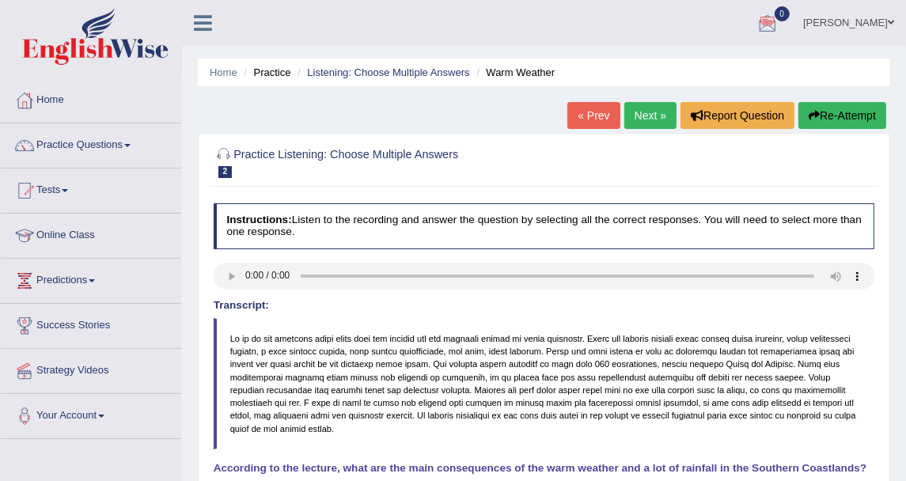
drag, startPoint x: 607, startPoint y: 2, endPoint x: 408, endPoint y: 144, distance: 244.9
click at [408, 144] on div "Practice Listening: Choose Multiple Answers 2 Warm Weather" at bounding box center [544, 164] width 668 height 47
click at [84, 168] on link "Tests" at bounding box center [91, 188] width 180 height 40
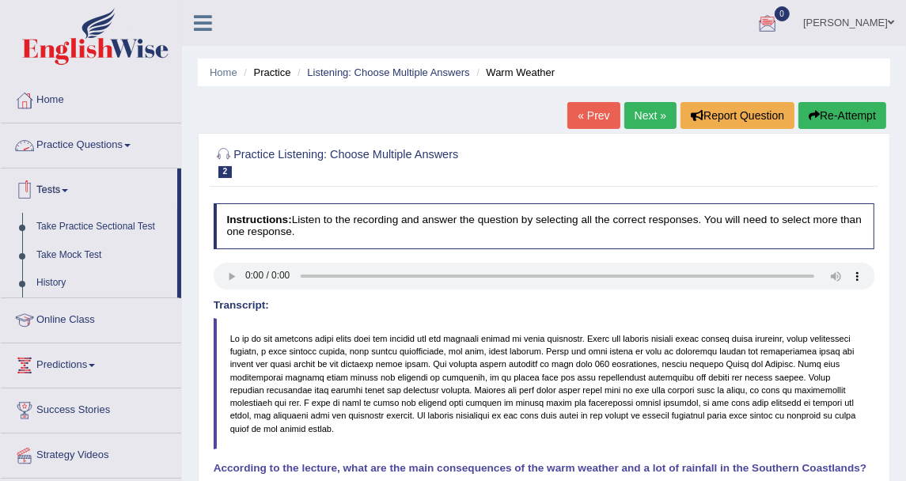
click at [88, 140] on link "Practice Questions" at bounding box center [91, 143] width 180 height 40
